Goal: Task Accomplishment & Management: Use online tool/utility

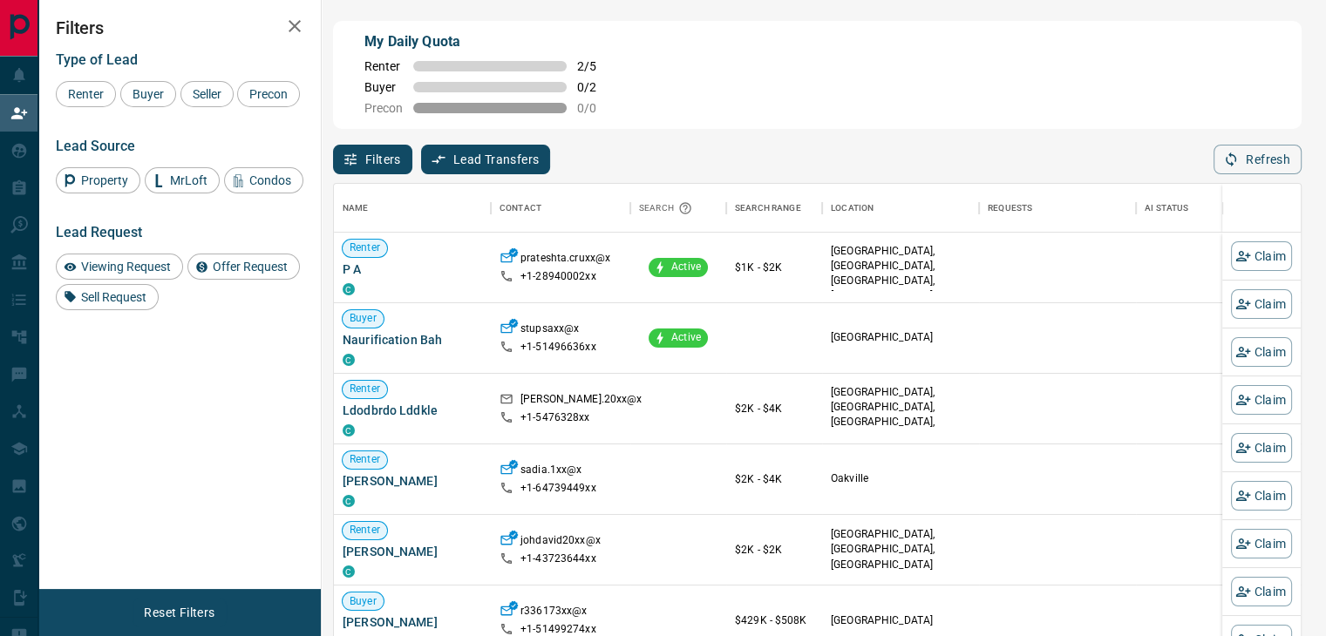
scroll to position [467, 953]
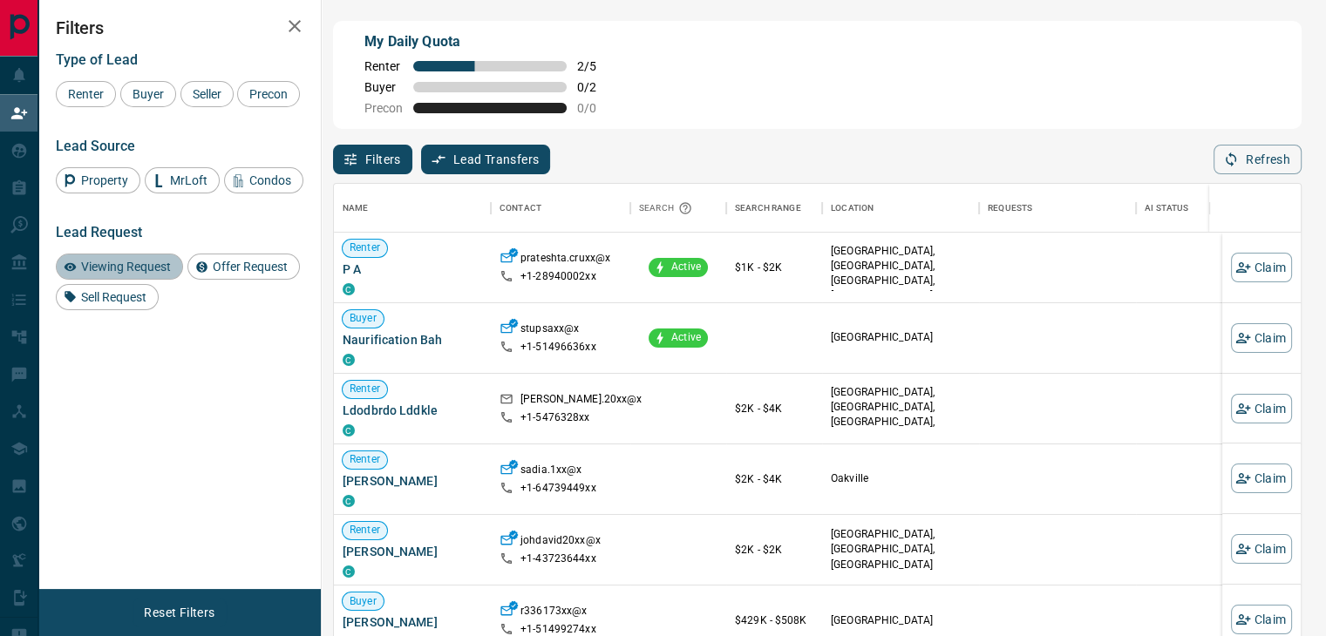
click at [132, 266] on span "Viewing Request" at bounding box center [126, 267] width 102 height 14
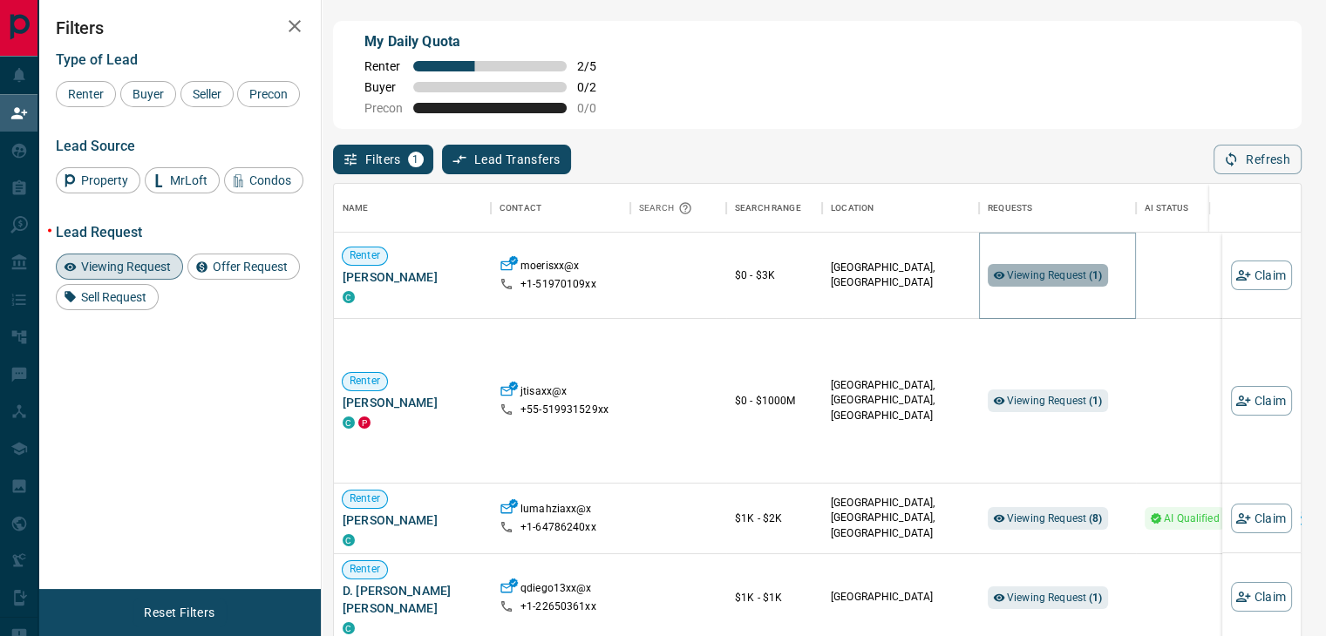
click at [1035, 276] on span "Viewing Request ( 1 )" at bounding box center [1055, 275] width 96 height 12
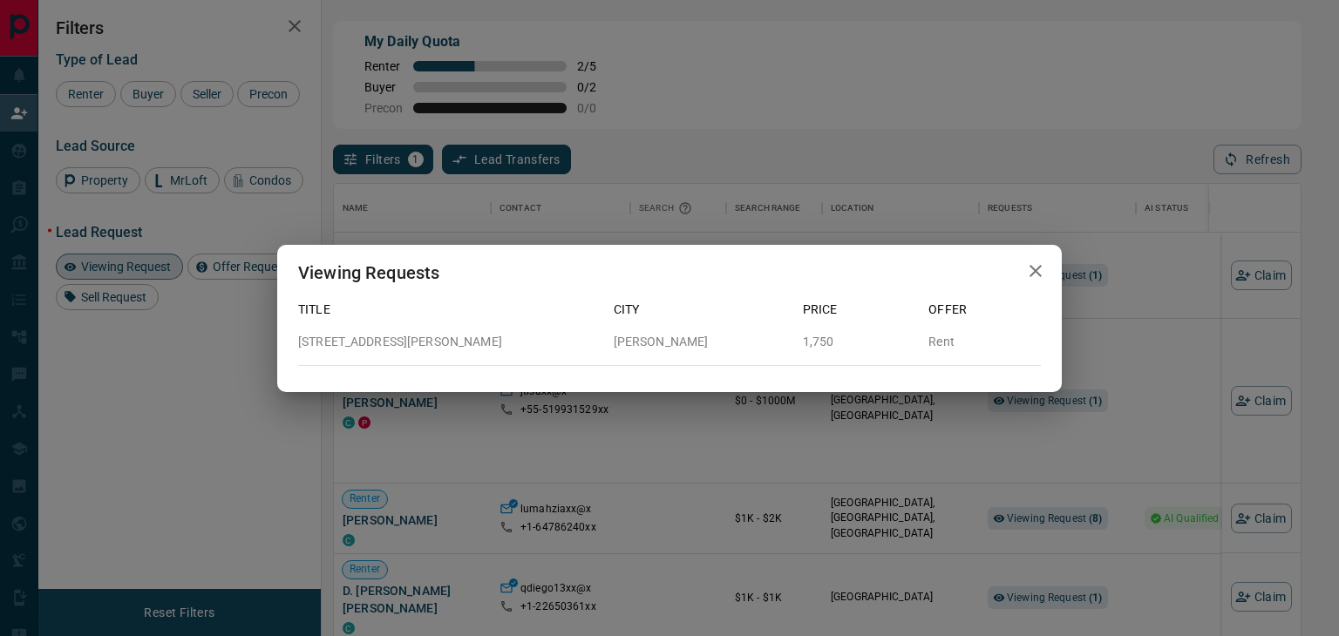
click at [1034, 272] on icon "button" at bounding box center [1035, 271] width 12 height 12
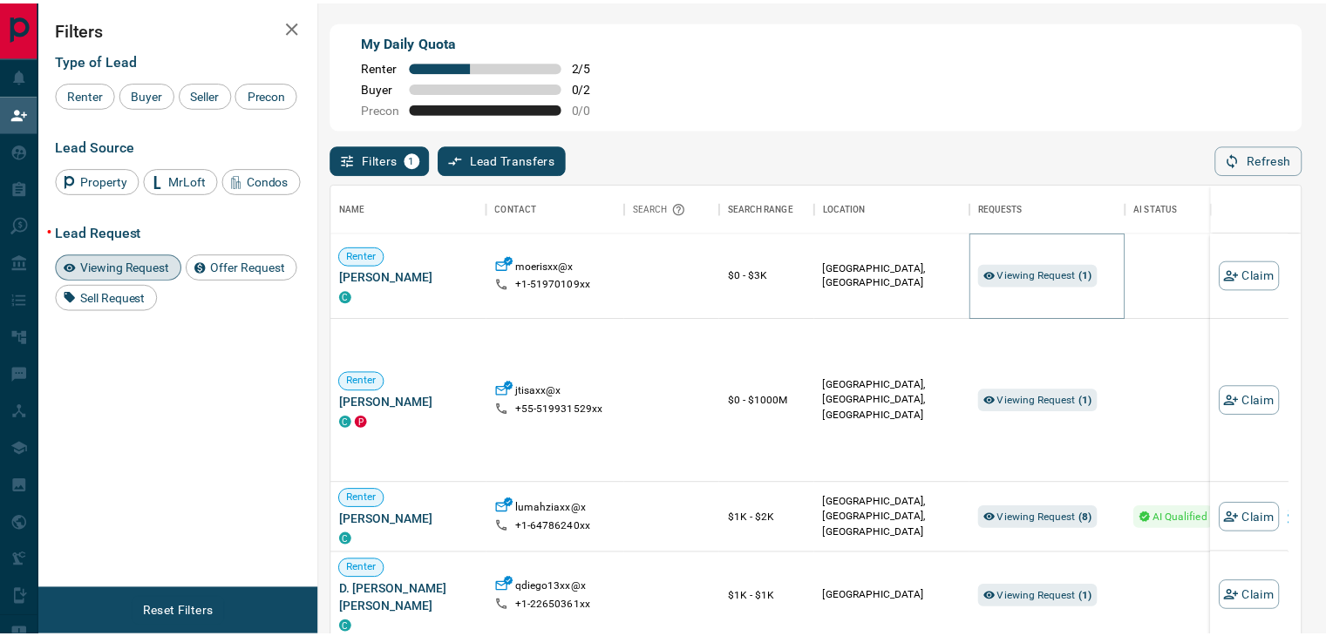
scroll to position [14, 14]
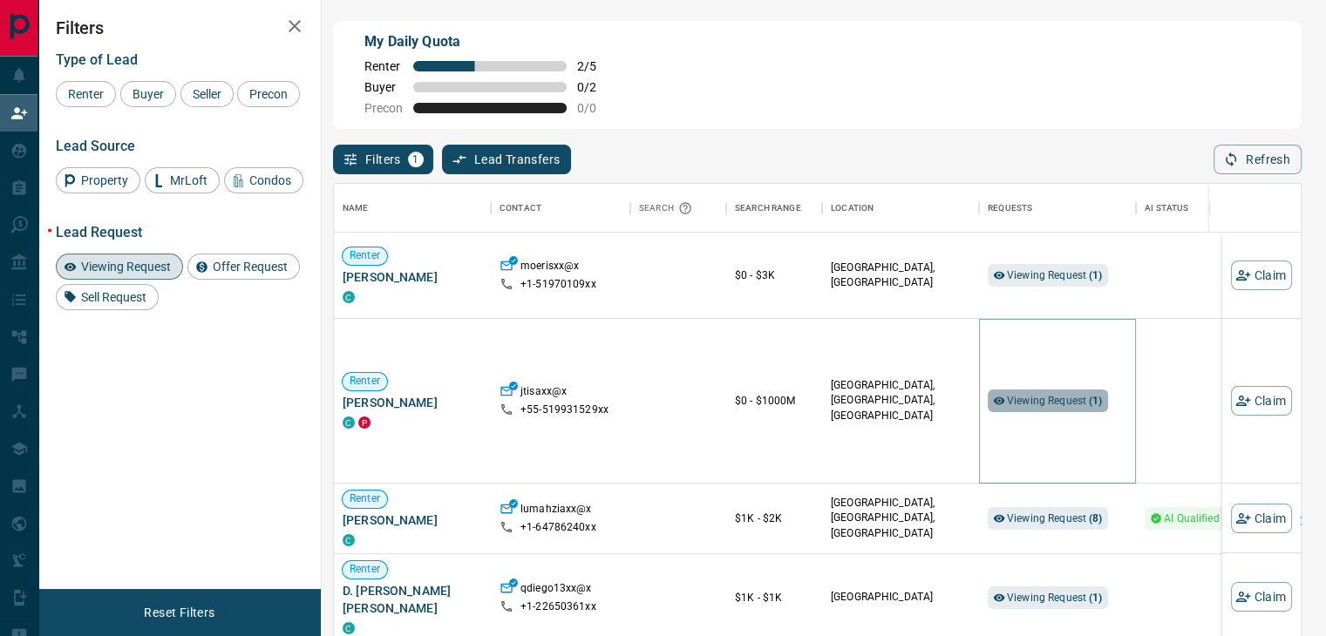
click at [1054, 407] on span "Viewing Request ( 1 )" at bounding box center [1055, 401] width 96 height 12
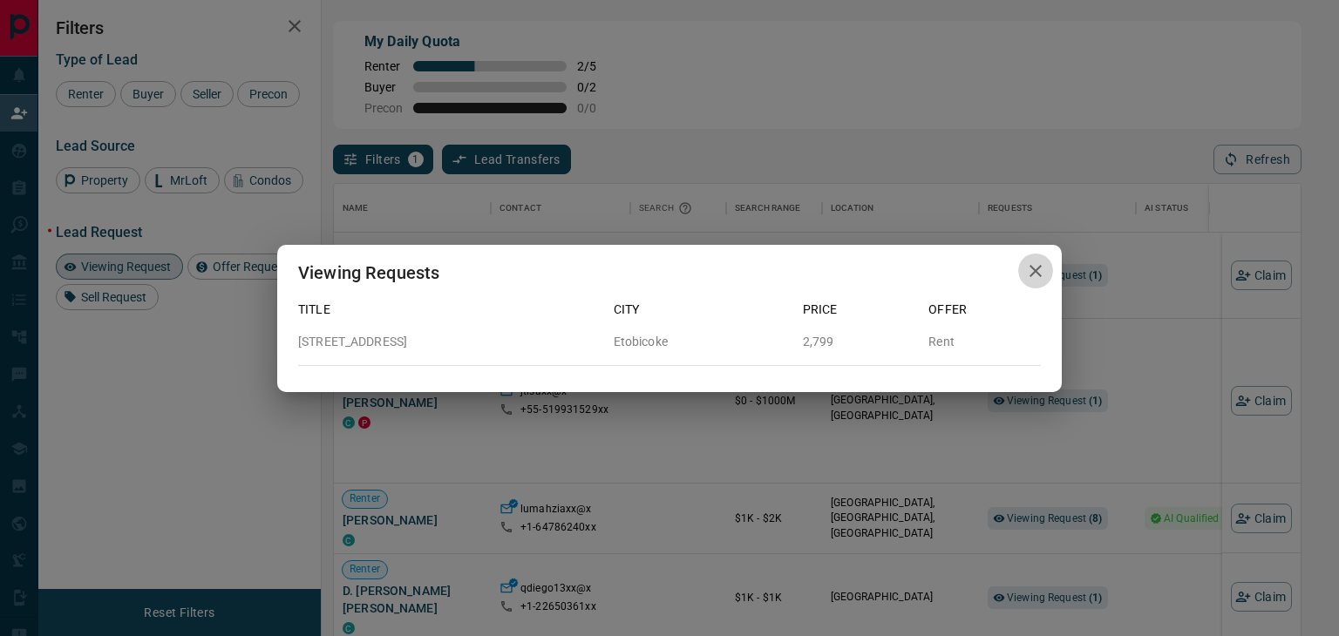
click at [1040, 270] on icon "button" at bounding box center [1035, 271] width 21 height 21
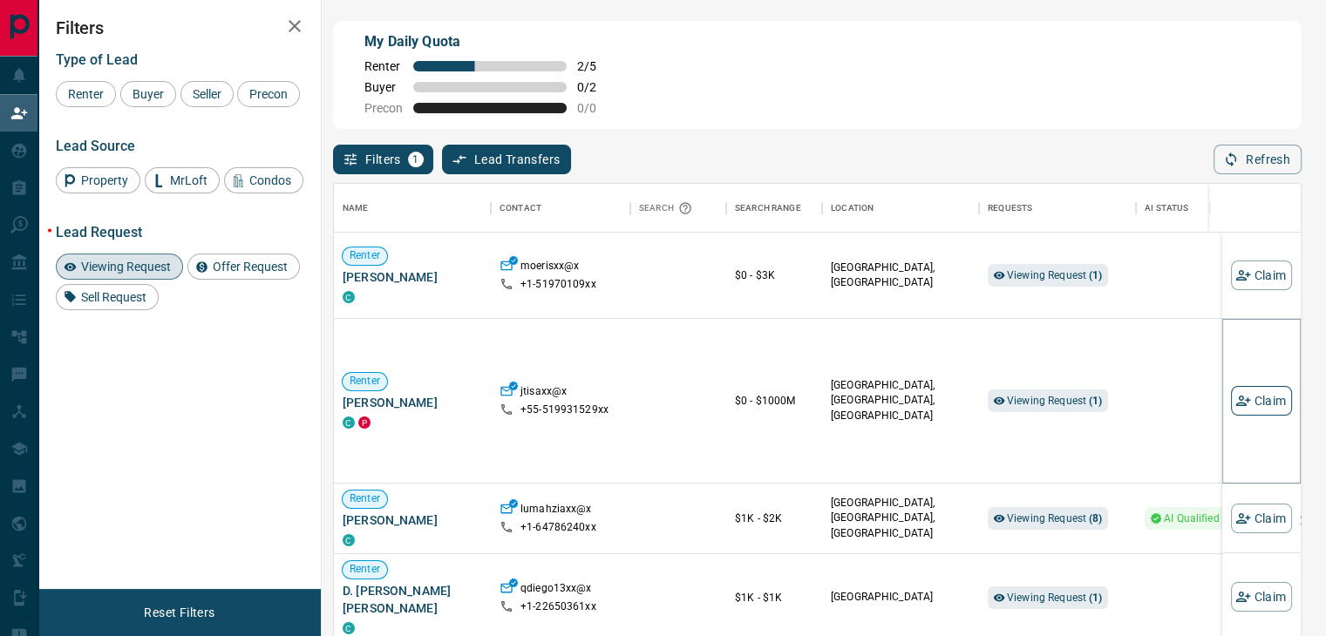
click at [1231, 412] on button "Claim" at bounding box center [1261, 401] width 61 height 30
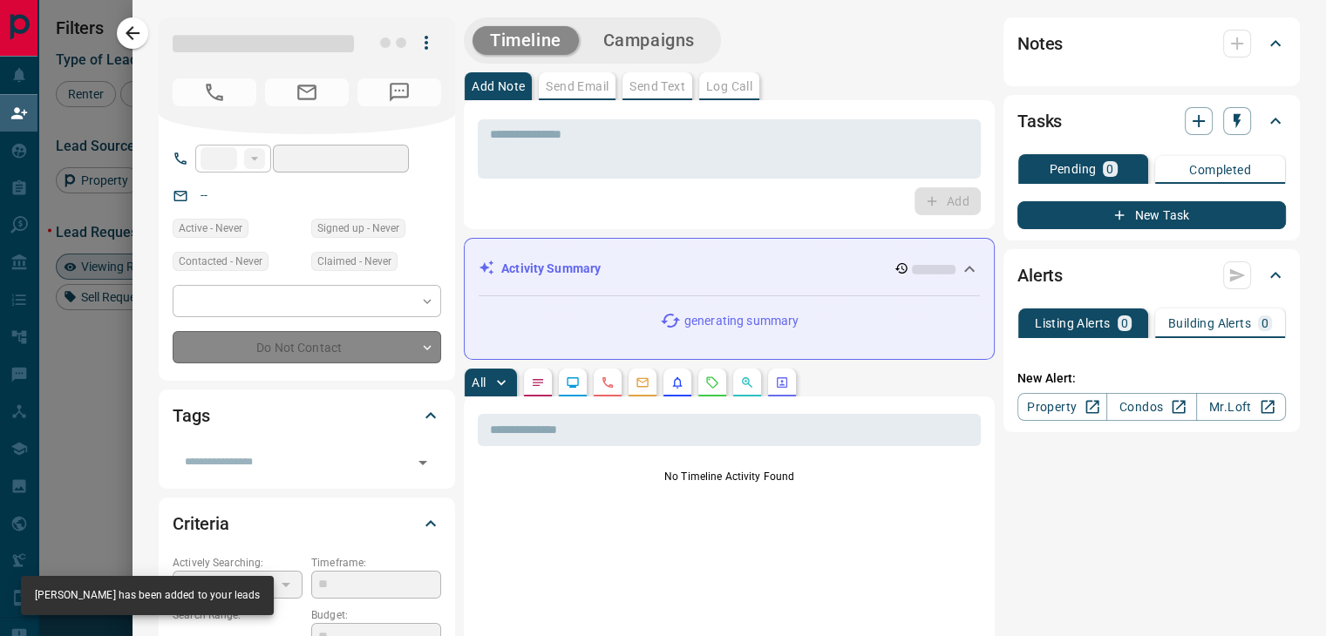
type input "***"
type input "**********"
type input "*"
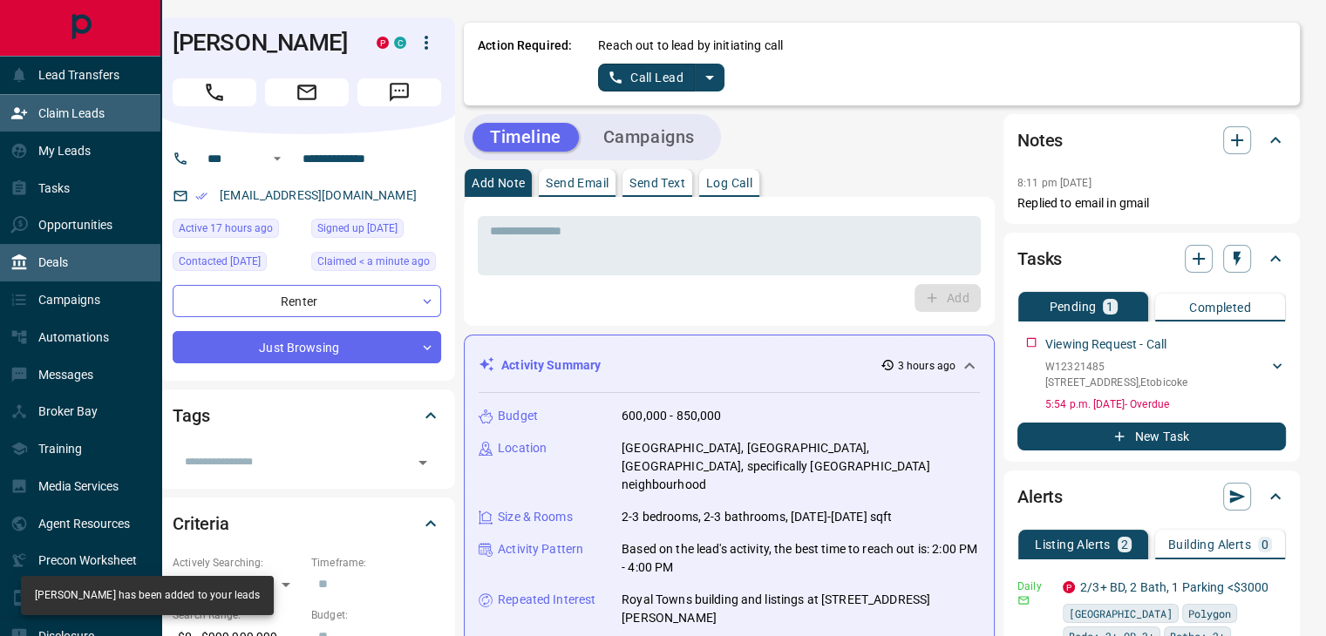
click at [58, 269] on p "Deals" at bounding box center [53, 262] width 30 height 14
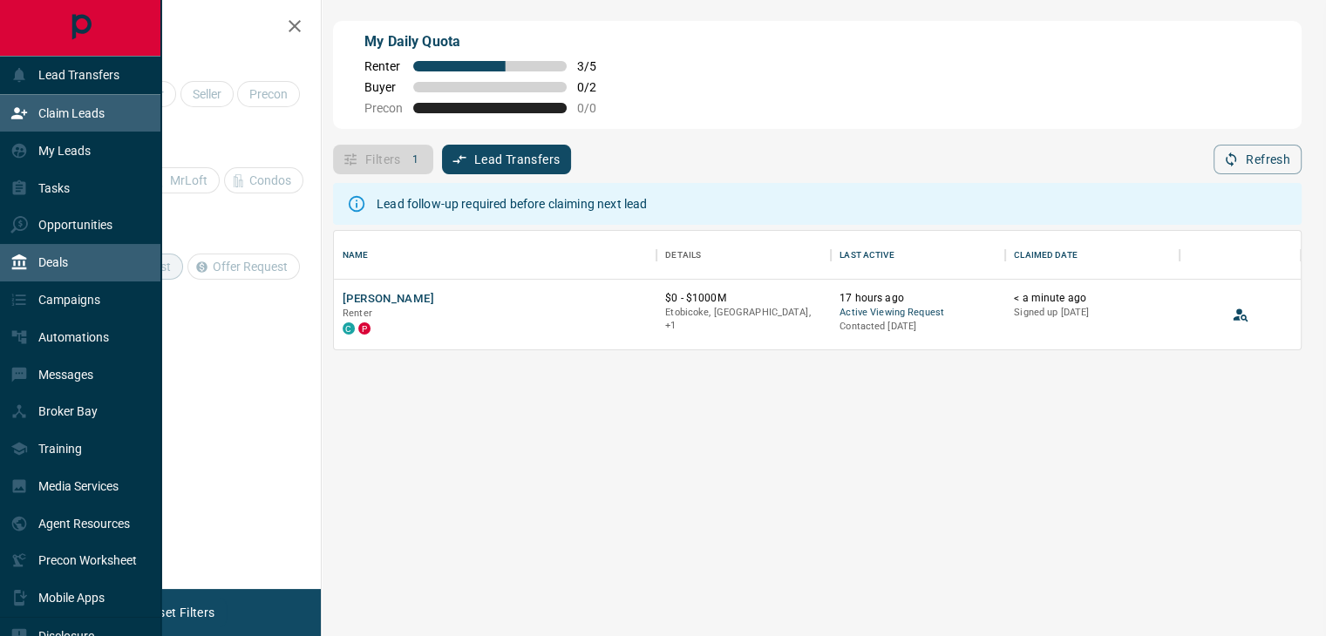
scroll to position [105, 953]
click at [59, 266] on p "Deals" at bounding box center [53, 262] width 30 height 14
